Goal: Find specific page/section: Find specific page/section

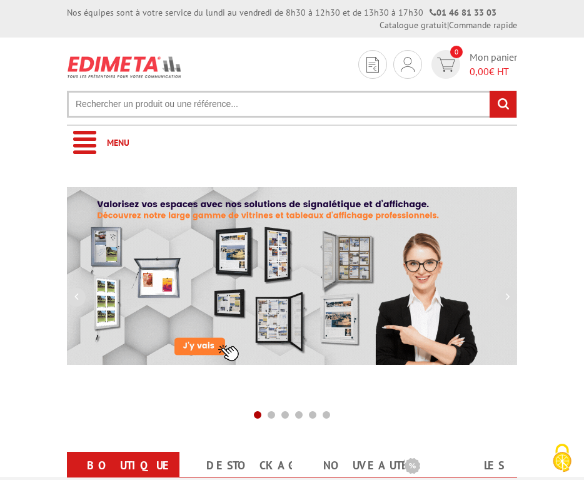
click at [114, 109] on input "text" at bounding box center [292, 104] width 450 height 27
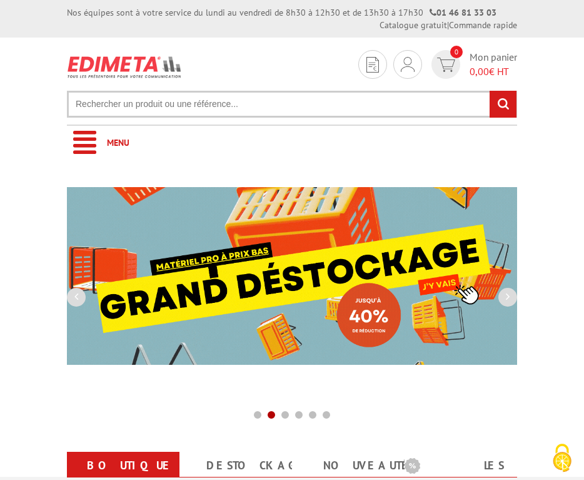
click at [111, 103] on input "text" at bounding box center [292, 104] width 450 height 27
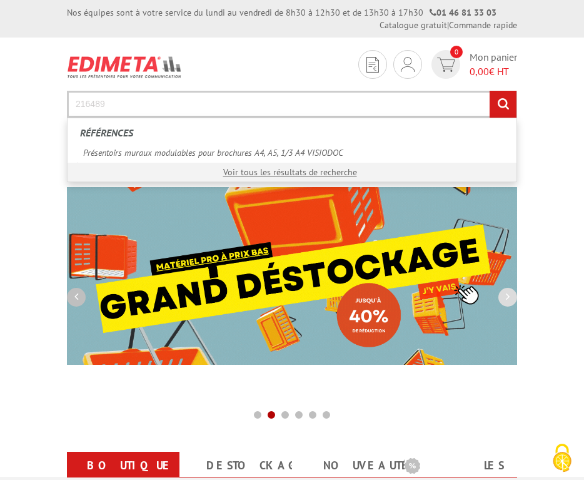
type input "216489"
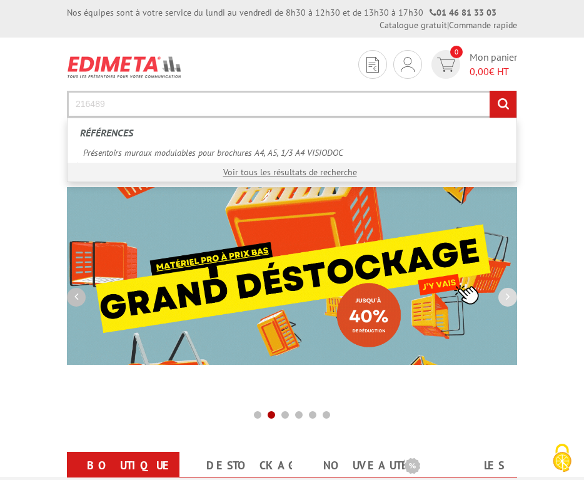
click at [490, 91] on input "rechercher" at bounding box center [503, 104] width 27 height 27
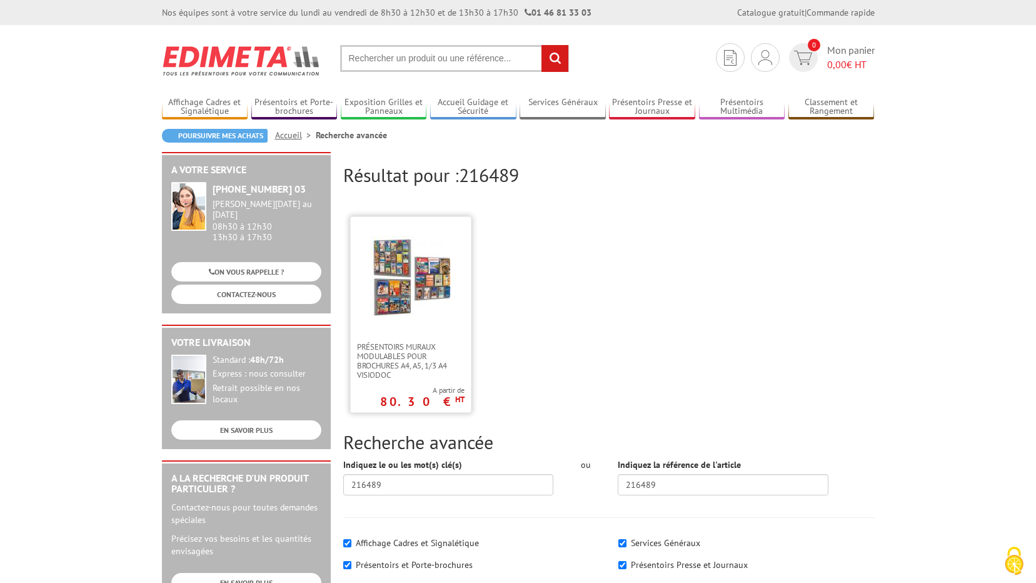
click at [394, 283] on img at bounding box center [410, 276] width 81 height 81
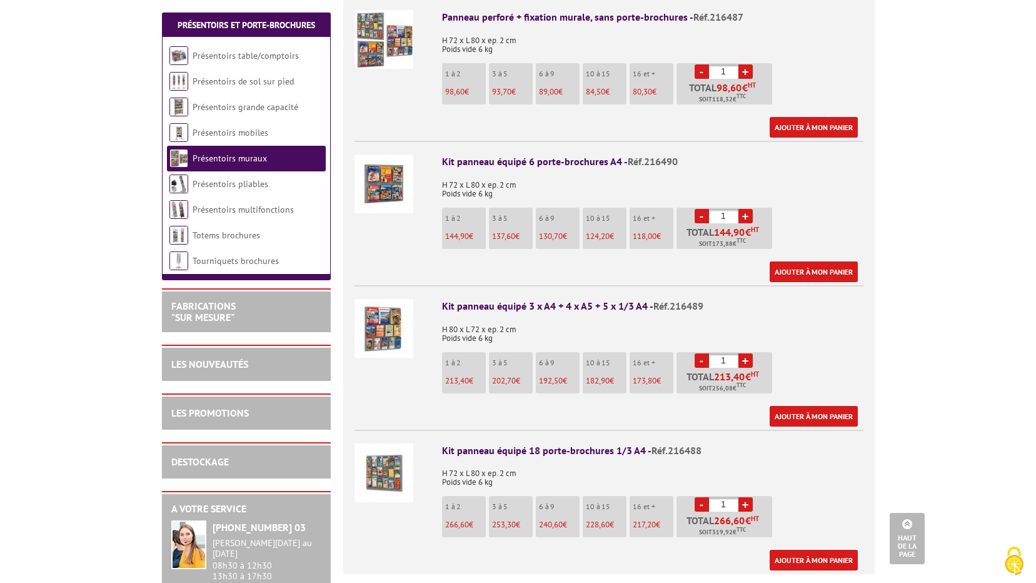
scroll to position [563, 0]
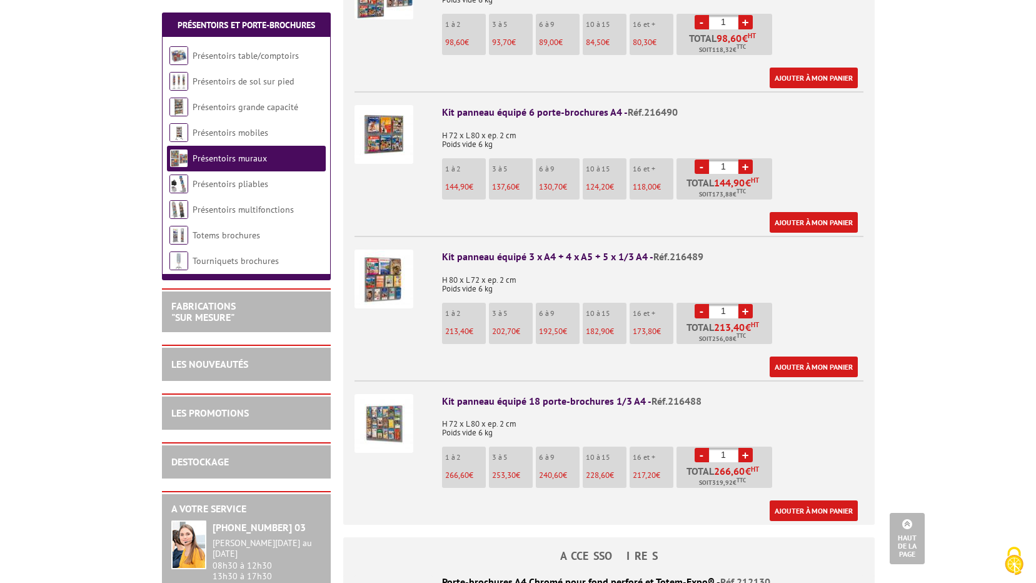
click at [380, 268] on img at bounding box center [383, 278] width 59 height 59
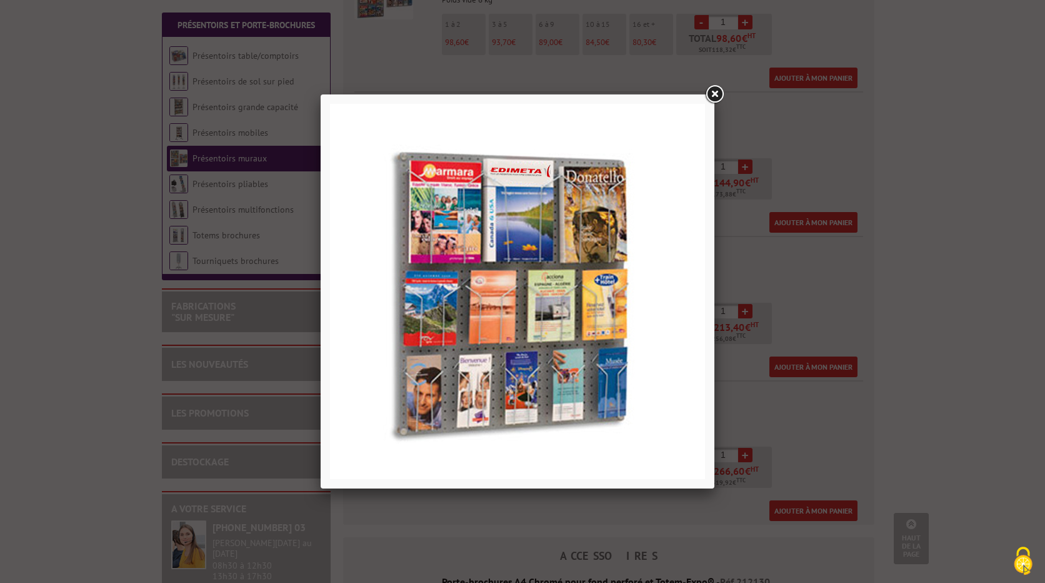
click at [714, 91] on link at bounding box center [714, 94] width 23 height 23
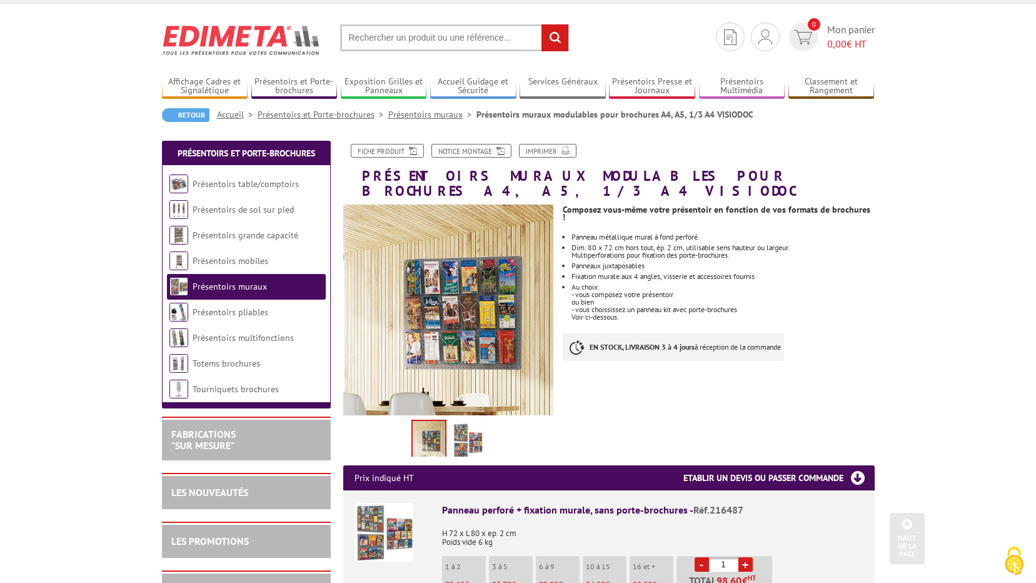
scroll to position [0, 0]
